Goal: Task Accomplishment & Management: Complete application form

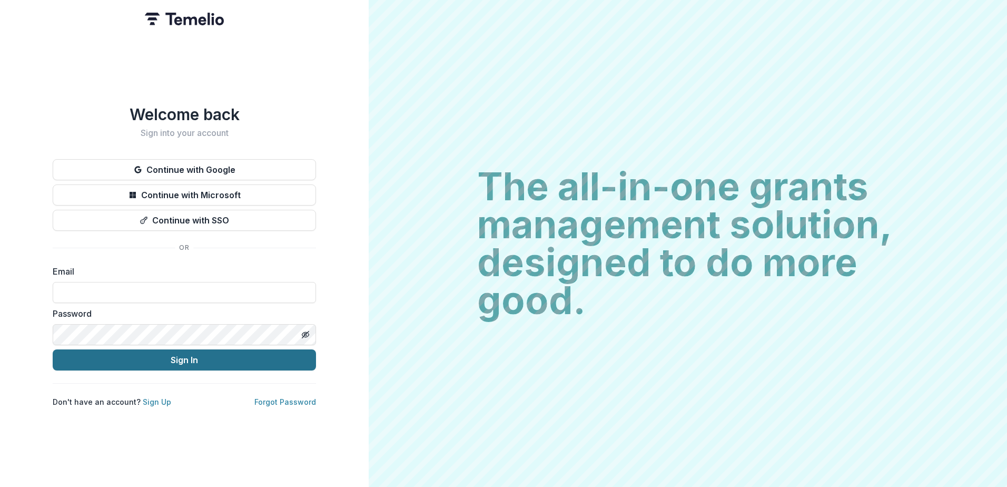
type input "**********"
click at [116, 363] on button "Sign In" at bounding box center [184, 359] width 263 height 21
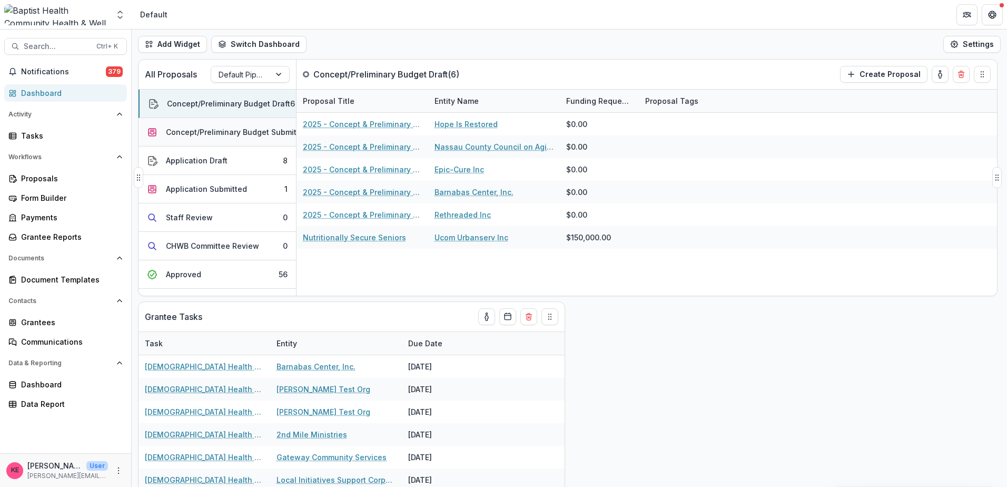
click at [180, 140] on button "Concept/Preliminary Budget Submitted 1" at bounding box center [217, 132] width 157 height 28
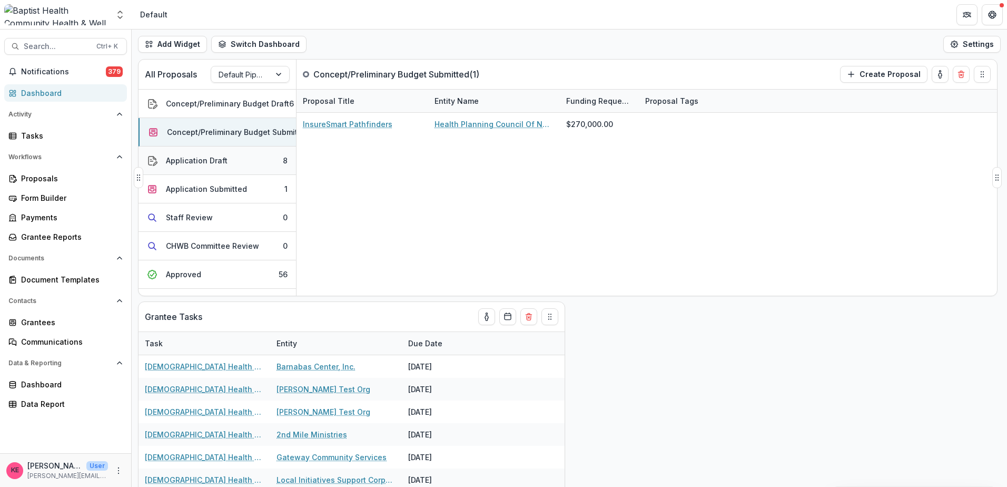
click at [175, 159] on div "Application Draft" at bounding box center [197, 160] width 62 height 11
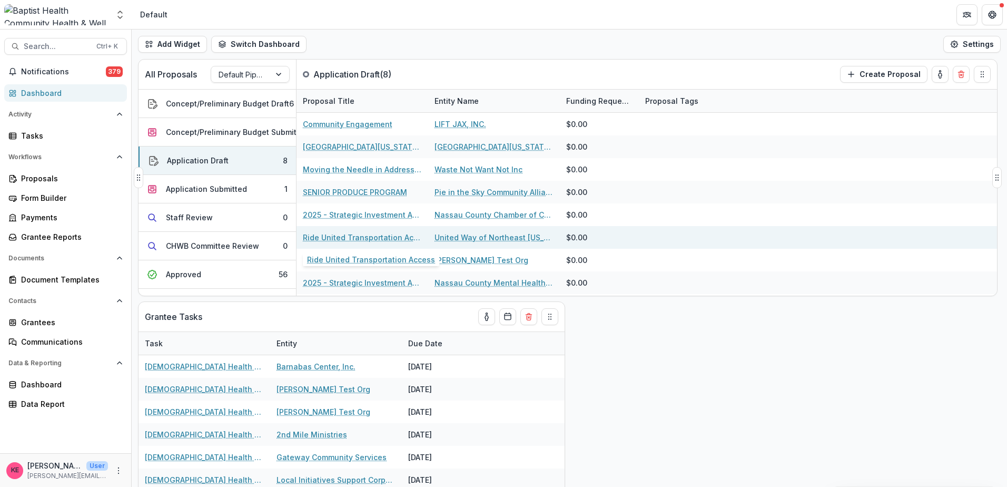
click at [334, 241] on link "Ride United Transportation Access" at bounding box center [362, 237] width 119 height 11
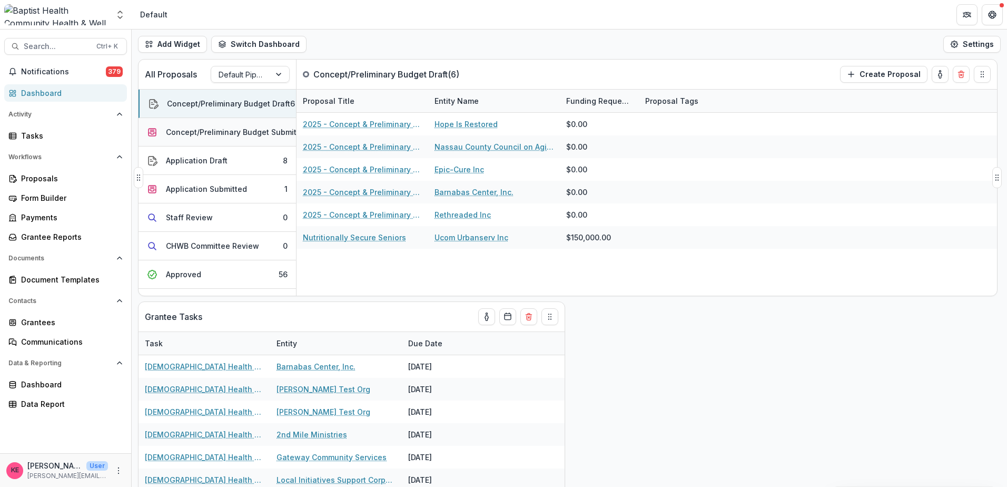
click at [238, 131] on div "Concept/Preliminary Budget Submitted" at bounding box center [237, 131] width 143 height 11
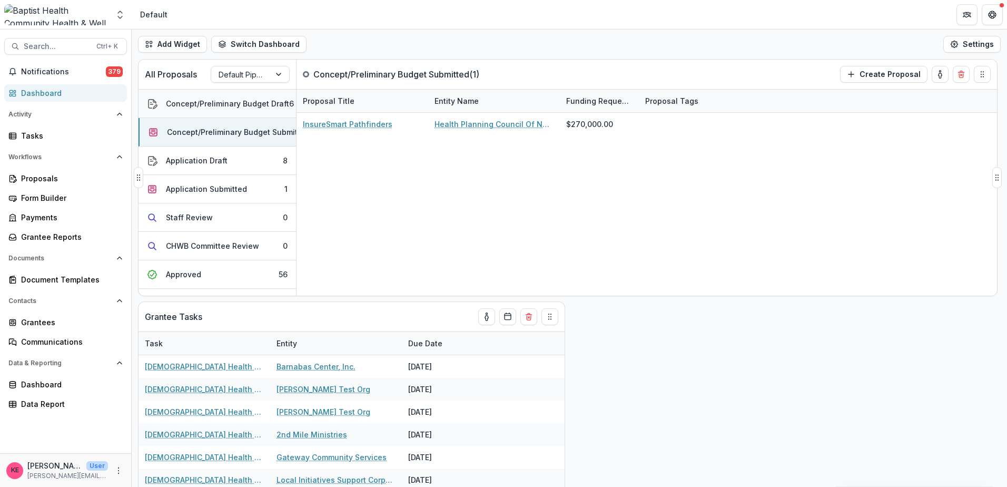
click at [230, 105] on div "Concept/Preliminary Budget Draft" at bounding box center [227, 103] width 123 height 11
